Goal: Task Accomplishment & Management: Use online tool/utility

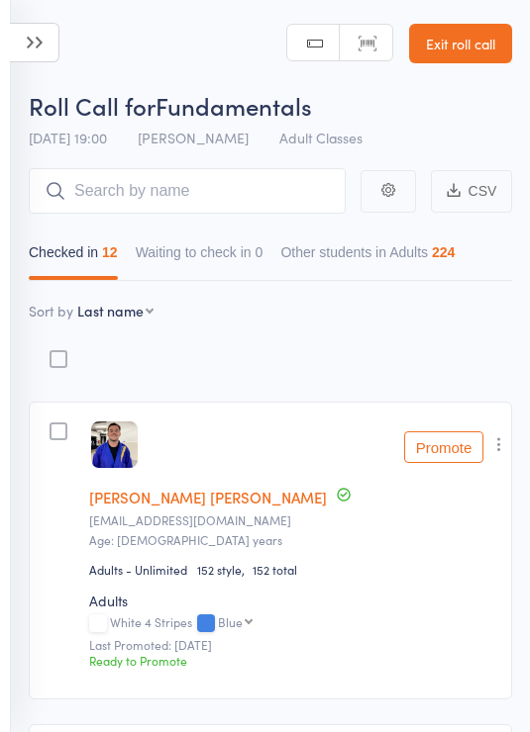
click at [44, 37] on icon at bounding box center [34, 43] width 49 height 40
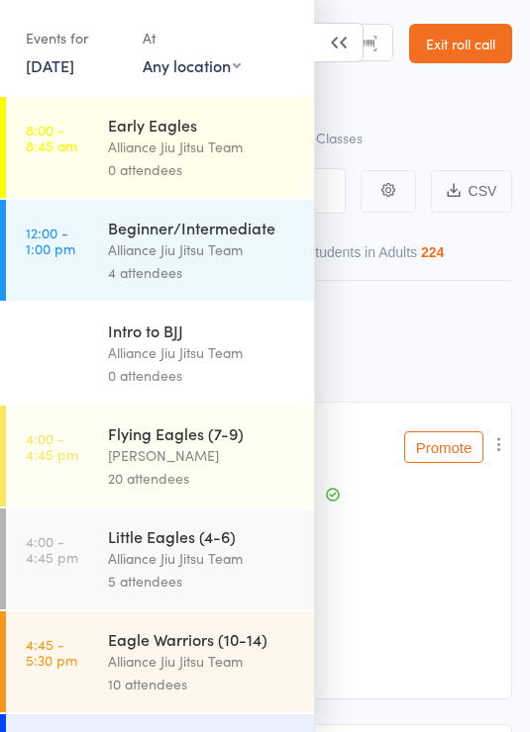
click at [218, 243] on div "Alliance Jiu Jitsu Team" at bounding box center [202, 250] width 189 height 23
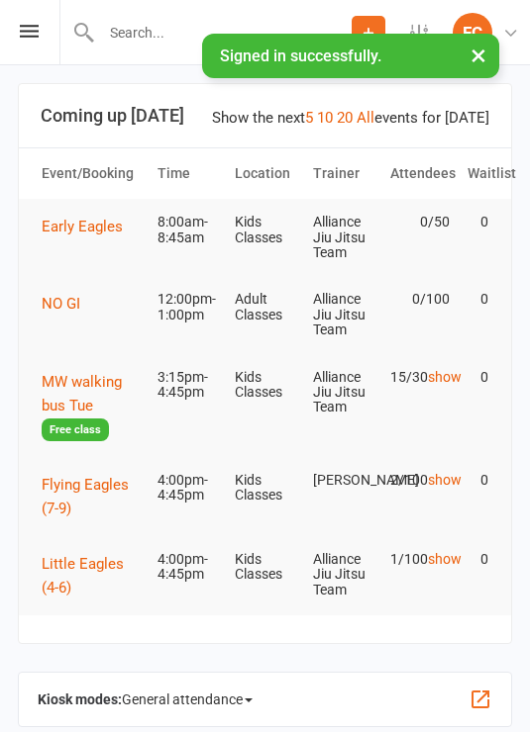
click at [232, 699] on span "General attendance" at bounding box center [187, 700] width 131 height 32
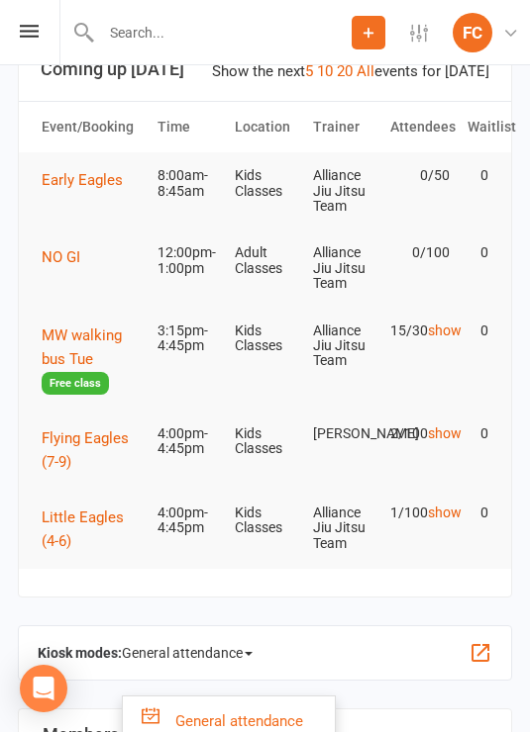
scroll to position [227, 0]
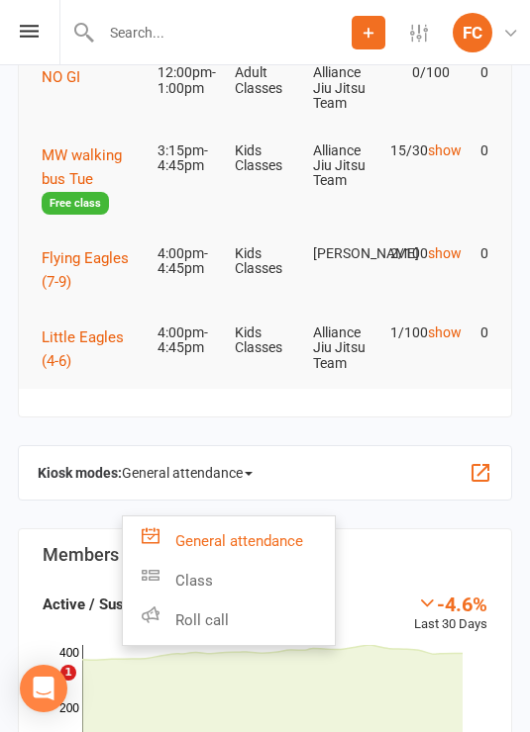
click at [228, 622] on link "Roll call" at bounding box center [229, 621] width 212 height 40
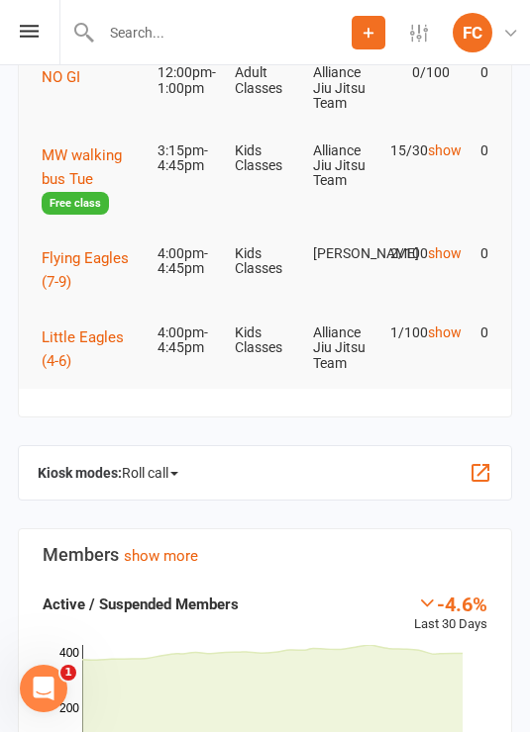
scroll to position [0, 0]
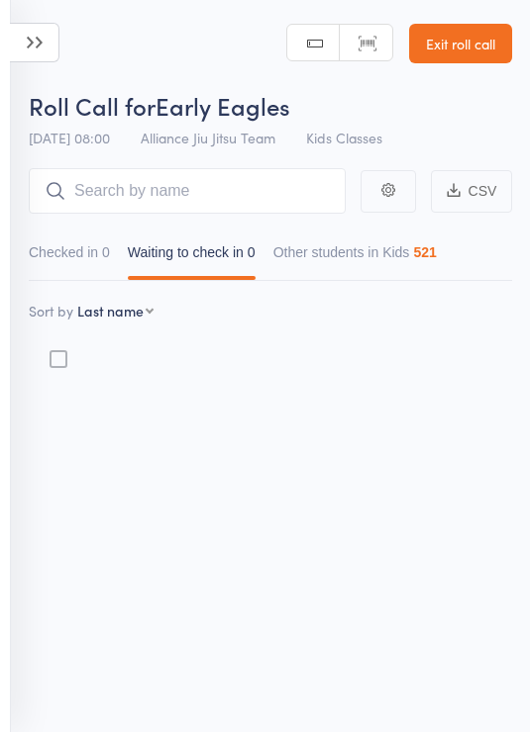
click at [35, 45] on icon at bounding box center [34, 43] width 49 height 40
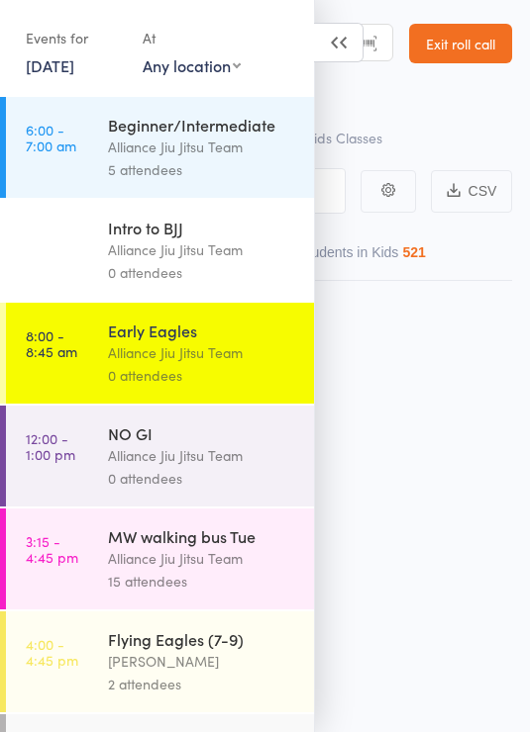
click at [199, 153] on div "Alliance Jiu Jitsu Team" at bounding box center [202, 147] width 189 height 23
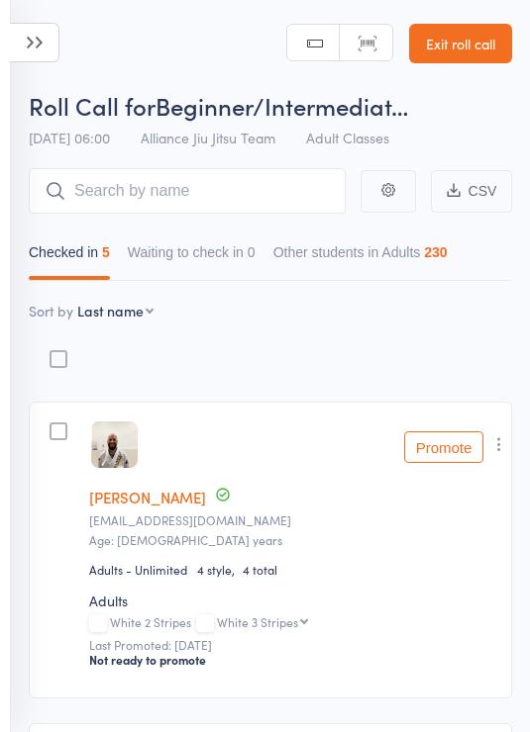
click at [146, 319] on select "First name Last name Birthday today? Behind on payments? Check in time Next pay…" at bounding box center [115, 311] width 76 height 20
select select "9"
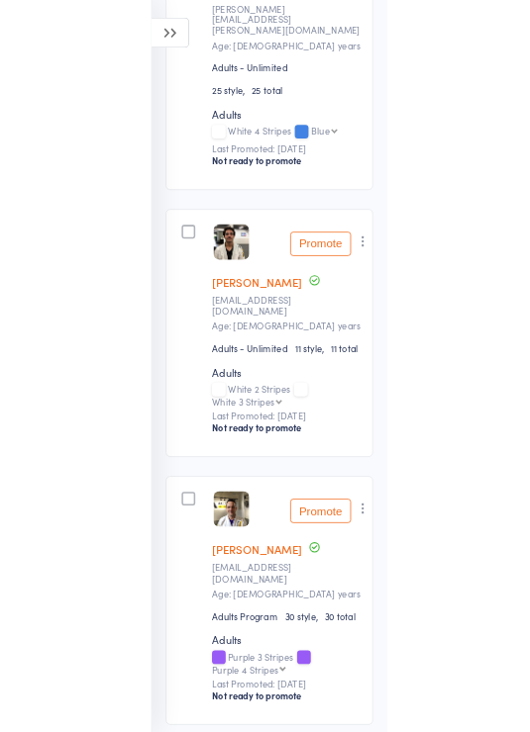
scroll to position [1082, 0]
